Goal: Information Seeking & Learning: Check status

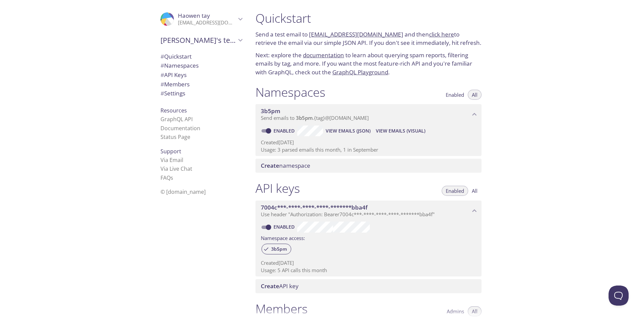
click at [409, 127] on span "View Emails (Visual)" at bounding box center [400, 131] width 49 height 8
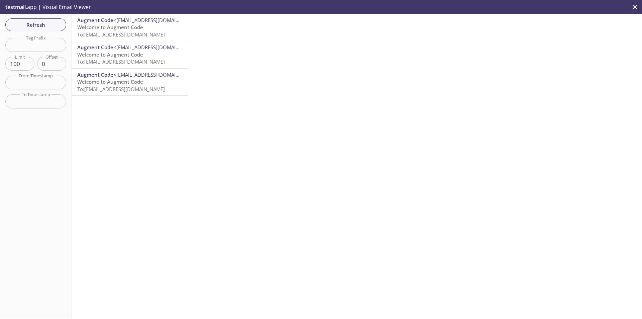
click at [48, 50] on input "text" at bounding box center [35, 45] width 61 height 14
click at [107, 113] on div "Augment Code <[EMAIL_ADDRESS][DOMAIN_NAME]> Welcome to Augment Code To: [EMAIL_…" at bounding box center [130, 166] width 116 height 304
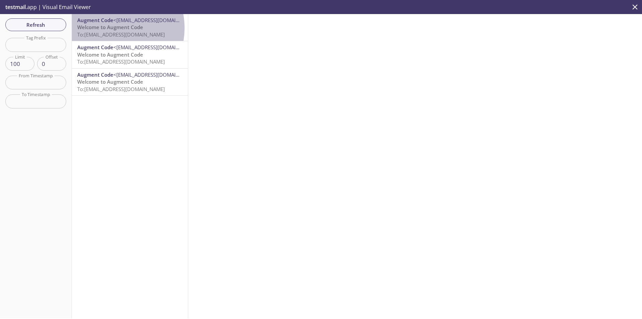
click at [107, 28] on span "Welcome to Augment Code" at bounding box center [110, 27] width 66 height 7
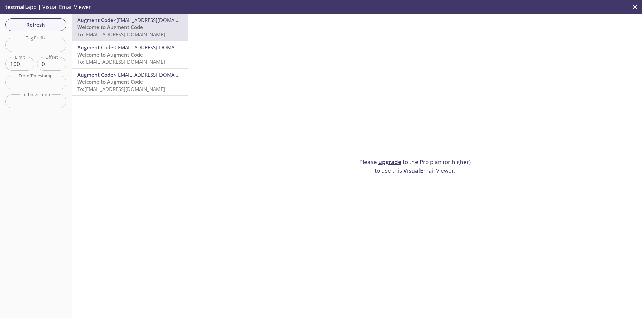
click at [110, 53] on span "Welcome to Augment Code" at bounding box center [110, 54] width 66 height 7
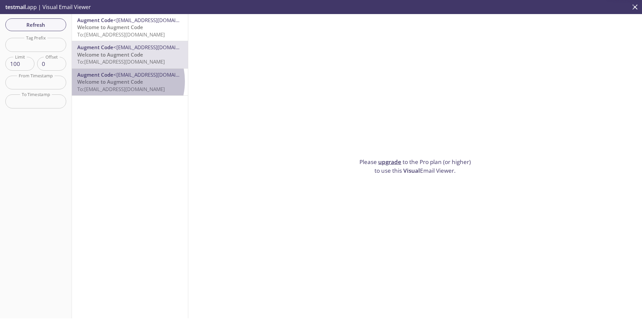
click at [117, 81] on span "Welcome to Augment Code" at bounding box center [110, 81] width 66 height 7
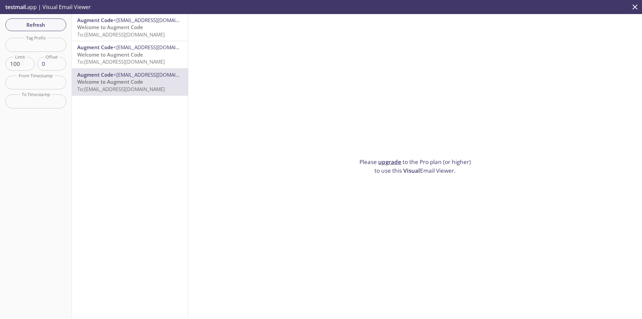
click at [144, 69] on div "Augment Code <[EMAIL_ADDRESS][DOMAIN_NAME]> Welcome to Augment Code To: [EMAIL_…" at bounding box center [130, 82] width 116 height 27
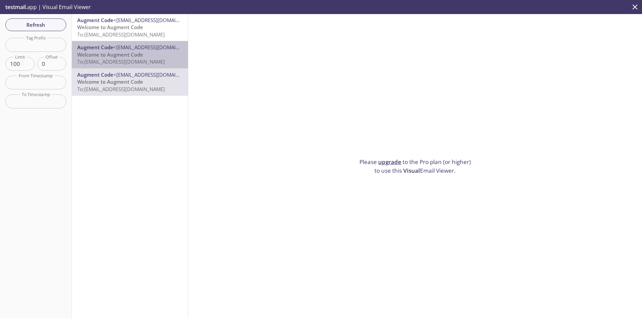
click at [146, 54] on p "Welcome to Augment Code To: [EMAIL_ADDRESS][DOMAIN_NAME]" at bounding box center [129, 58] width 105 height 14
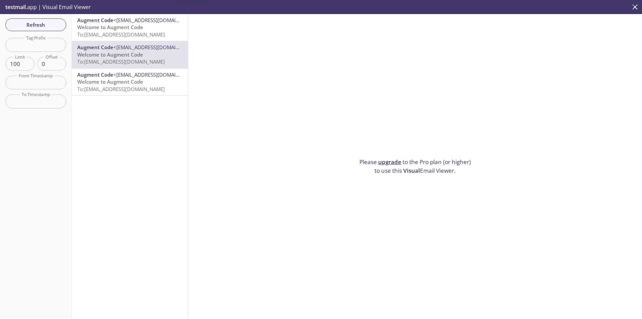
click at [153, 28] on p "Welcome to Augment Code To: [EMAIL_ADDRESS][DOMAIN_NAME]" at bounding box center [129, 31] width 105 height 14
